Goal: Information Seeking & Learning: Find specific fact

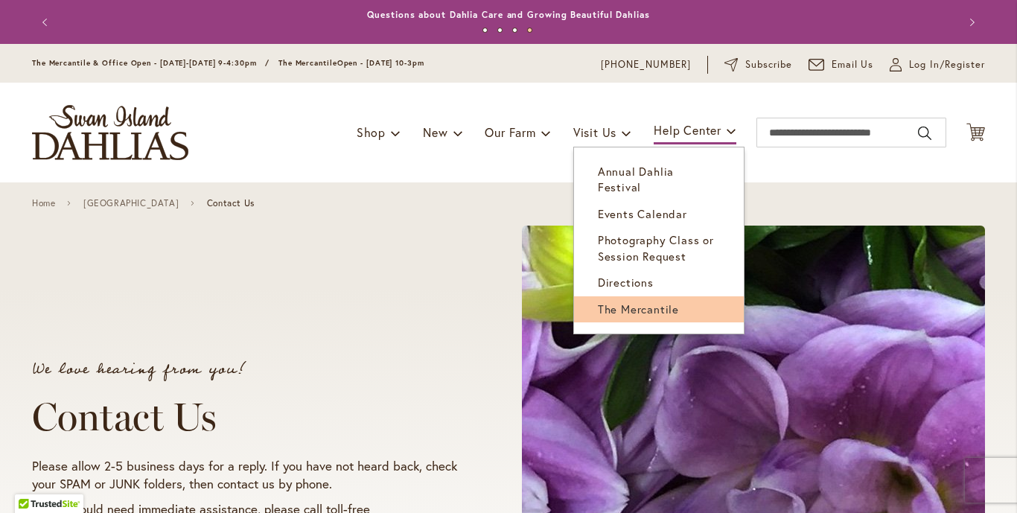
click at [618, 302] on span "The Mercantile" at bounding box center [638, 309] width 81 height 15
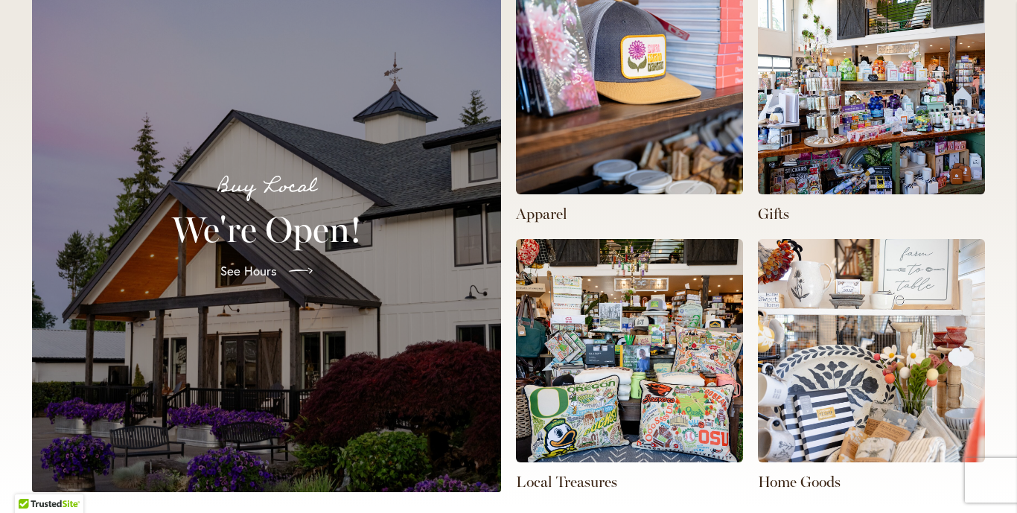
scroll to position [0, 673]
click at [246, 270] on span "See Hours" at bounding box center [247, 271] width 57 height 18
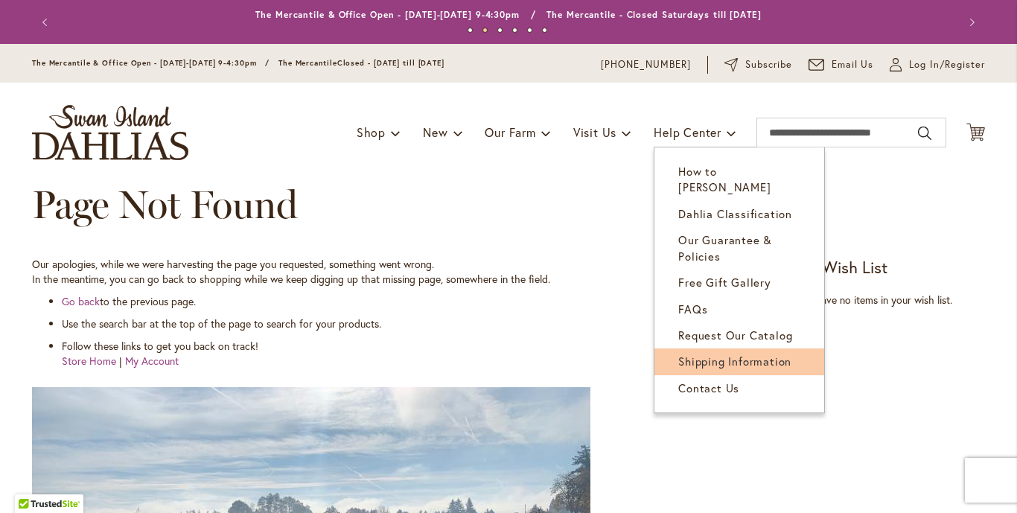
click at [724, 354] on span "Shipping Information" at bounding box center [735, 361] width 113 height 15
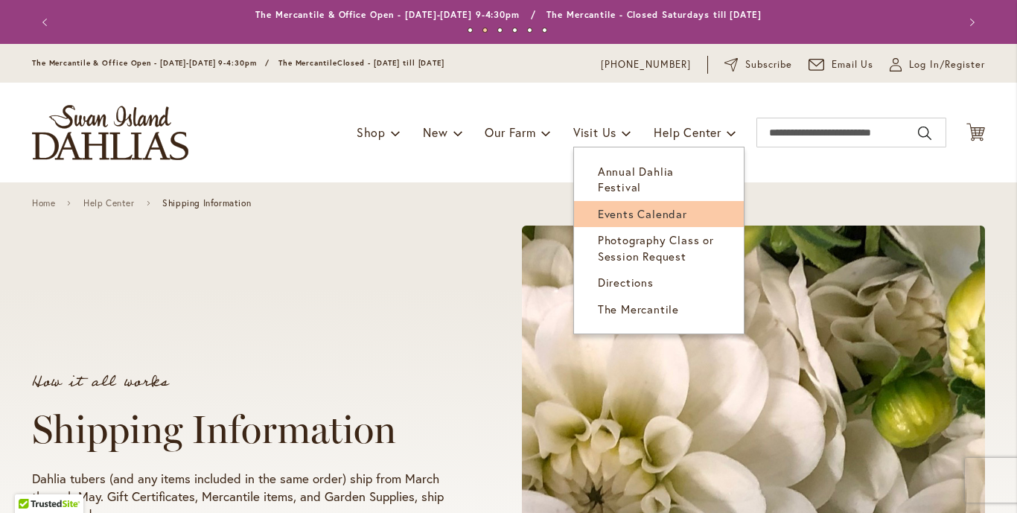
click at [614, 206] on span "Events Calendar" at bounding box center [642, 213] width 89 height 15
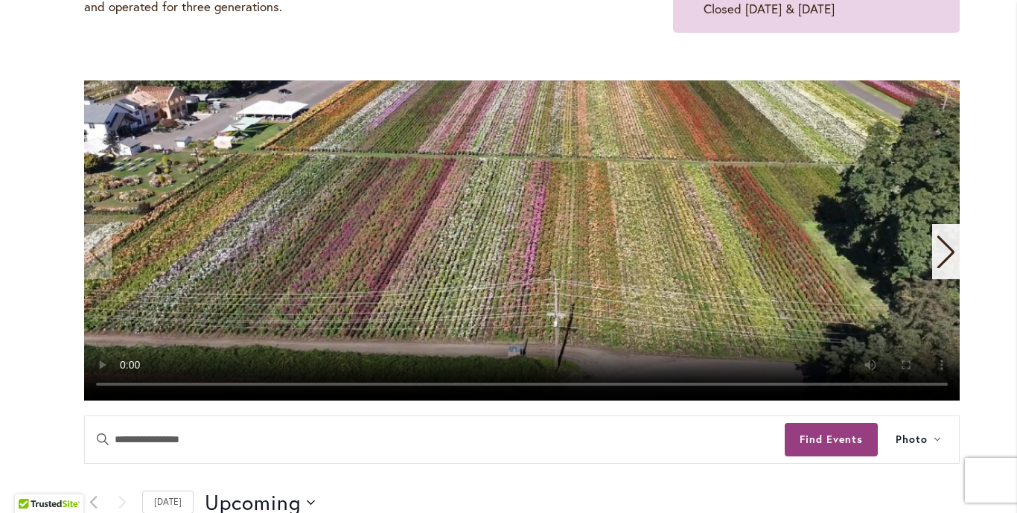
scroll to position [327, 0]
